Goal: Navigation & Orientation: Find specific page/section

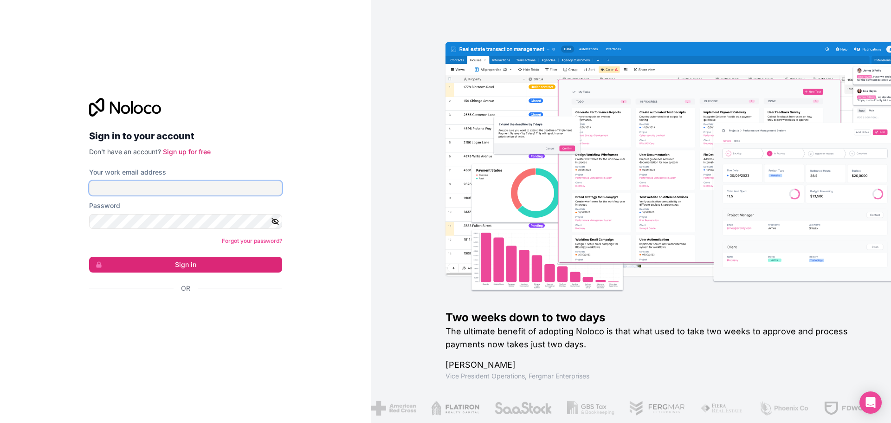
click at [135, 181] on input "Your work email address" at bounding box center [185, 187] width 193 height 15
type input "**********"
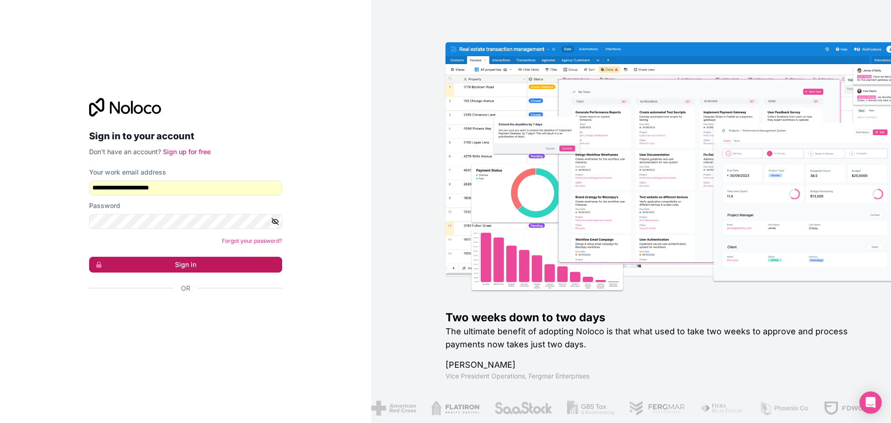
click at [196, 269] on button "Sign in" at bounding box center [185, 265] width 193 height 16
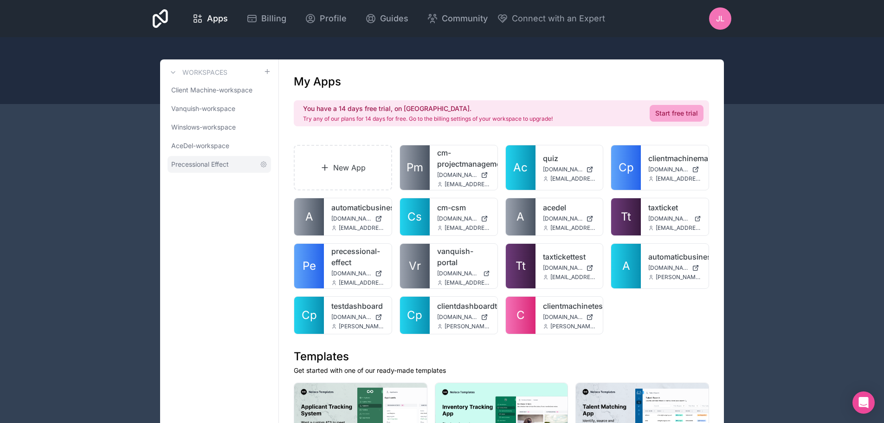
click at [210, 164] on span "Precessional Effect" at bounding box center [200, 164] width 58 height 9
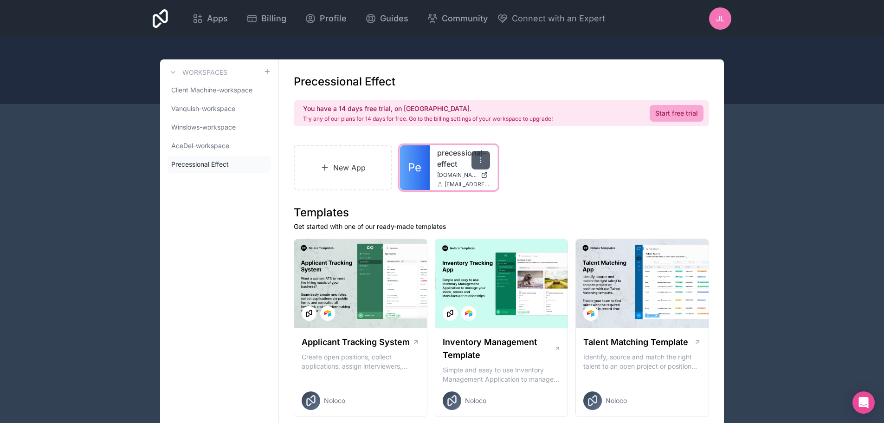
click at [481, 161] on icon at bounding box center [480, 159] width 7 height 7
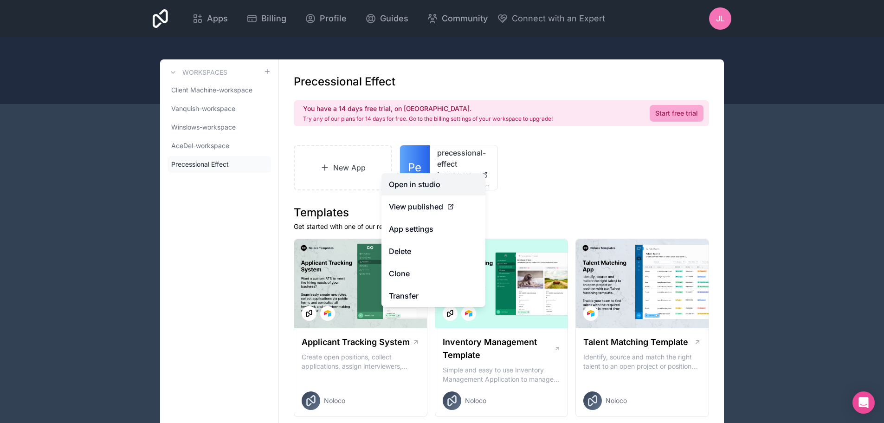
click at [419, 185] on link "Open in studio" at bounding box center [433, 184] width 104 height 22
